Goal: Information Seeking & Learning: Learn about a topic

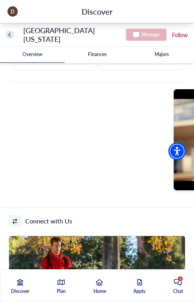
scroll to position [489, 0]
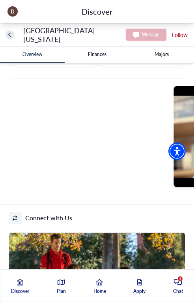
click at [92, 76] on div "Academic Facts 63 % Transfer Acceptance Rate 47 % Transfer Graduation Rate 2.00…" at bounding box center [97, 0] width 194 height 174
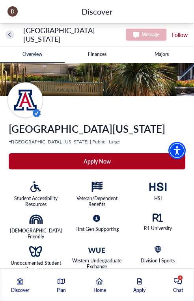
scroll to position [88, 0]
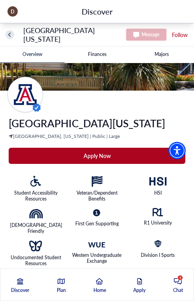
click at [97, 158] on Arizona-tag "Apply Now" at bounding box center [97, 156] width 177 height 16
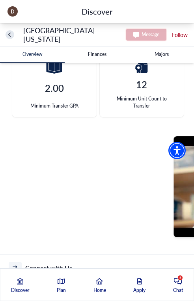
scroll to position [438, 0]
click at [38, 205] on div at bounding box center [97, 186] width 146 height 101
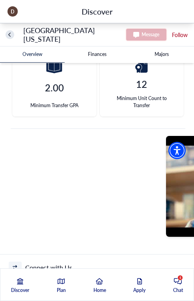
click at [53, 199] on div at bounding box center [90, 186] width 146 height 101
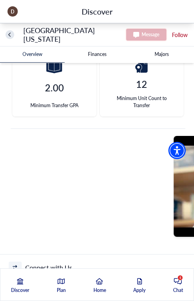
click at [35, 226] on div at bounding box center [97, 186] width 146 height 101
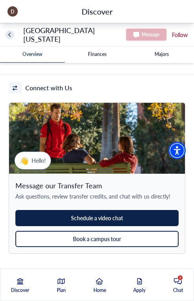
scroll to position [618, 0]
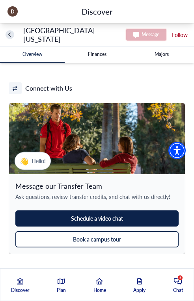
click at [99, 214] on button "Schedule a video chat" at bounding box center [96, 219] width 163 height 16
click at [96, 234] on button "Book a campus tour" at bounding box center [96, 240] width 163 height 16
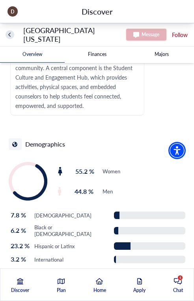
scroll to position [1682, 0]
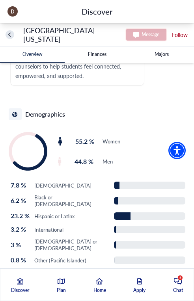
click at [98, 54] on Arizona-tag "Finances" at bounding box center [97, 55] width 65 height 16
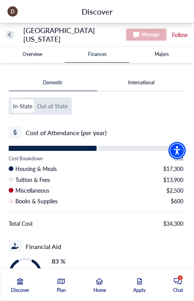
click at [49, 108] on button "Out of State" at bounding box center [53, 105] width 34 height 13
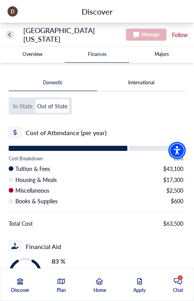
click at [25, 106] on button "In-State" at bounding box center [22, 105] width 22 height 13
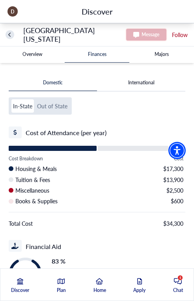
click at [48, 108] on button "Out of State" at bounding box center [53, 105] width 34 height 13
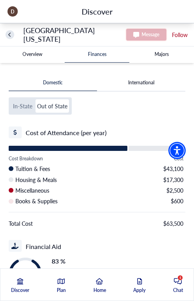
click at [22, 109] on button "In-State" at bounding box center [22, 105] width 22 height 13
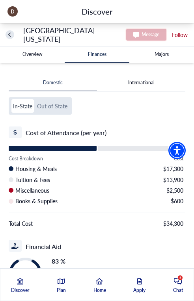
click at [151, 82] on button "International" at bounding box center [141, 83] width 88 height 16
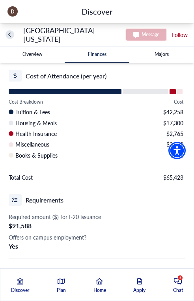
scroll to position [40, 0]
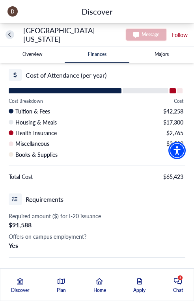
click at [72, 225] on span "$91,588" at bounding box center [97, 224] width 177 height 7
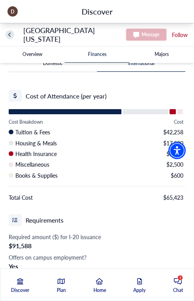
scroll to position [0, 0]
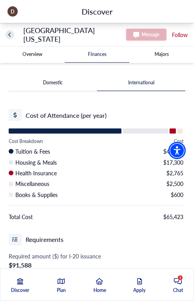
click at [155, 56] on -tag "Majors" at bounding box center [161, 55] width 65 height 16
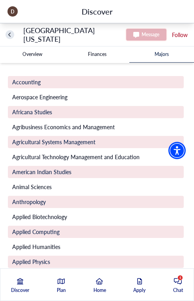
drag, startPoint x: 41, startPoint y: 83, endPoint x: 32, endPoint y: 82, distance: 9.5
click at [32, 82] on span "Accounting" at bounding box center [26, 82] width 28 height 8
click at [36, 57] on Arizona-tag "Overview" at bounding box center [32, 55] width 65 height 16
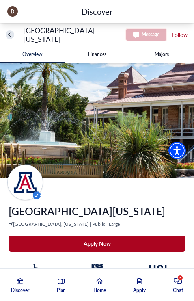
click at [33, 5] on div "University of Arizona Discover 5" at bounding box center [97, 11] width 194 height 23
